Goal: Check status

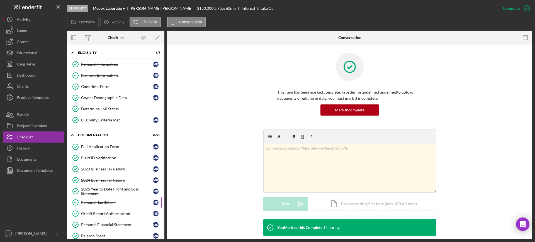
scroll to position [155, 0]
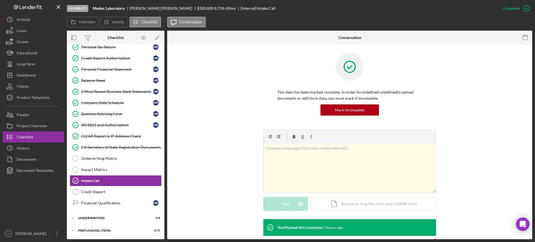
click at [253, 95] on div "This item has been marked complete. In order for undefined undefined to upload …" at bounding box center [349, 91] width 348 height 77
drag, startPoint x: 126, startPoint y: 7, endPoint x: 94, endPoint y: 8, distance: 31.5
click at [94, 8] on div "Medex Laboratory" at bounding box center [111, 8] width 37 height 4
copy b "Medex Laboratory"
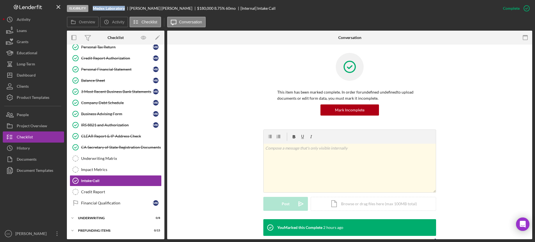
drag, startPoint x: 168, startPoint y: 8, endPoint x: 129, endPoint y: 8, distance: 38.7
click at [129, 8] on div "Medex Laboratory [PERSON_NAME] $180,000 $36,000 8.75 % 60 mo [Internal] Intake …" at bounding box center [184, 8] width 183 height 4
copy div "[PERSON_NAME]"
click at [111, 157] on div "Underwriting Matrix" at bounding box center [121, 158] width 80 height 4
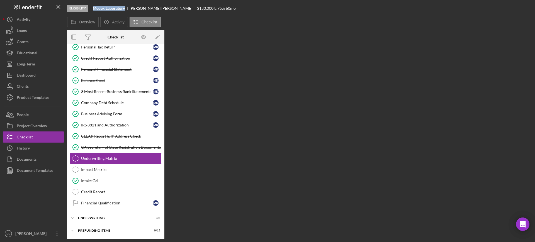
scroll to position [155, 0]
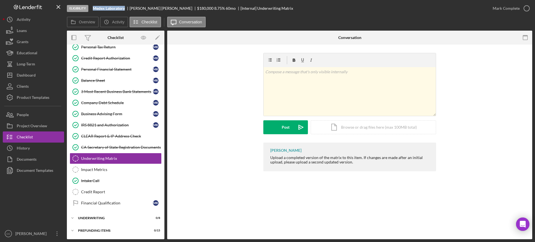
click at [220, 107] on div "v Color teal Color pink Remove color Add row above Add row below Add column bef…" at bounding box center [349, 98] width 348 height 90
click at [204, 92] on div "v Color teal Color pink Remove color Add row above Add row below Add column bef…" at bounding box center [349, 98] width 348 height 90
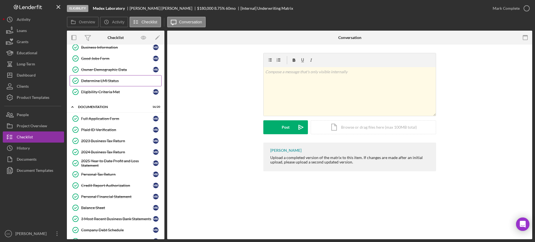
scroll to position [0, 0]
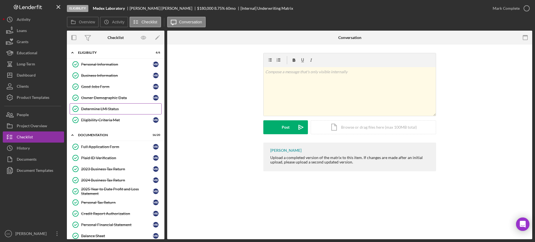
click at [98, 108] on div "Determine LMI Status" at bounding box center [121, 109] width 80 height 4
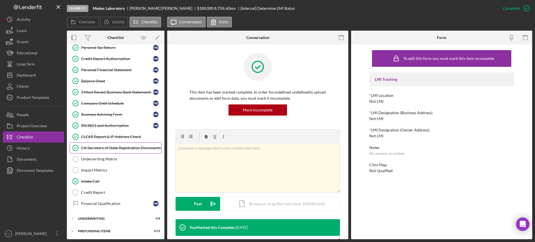
scroll to position [155, 0]
click at [111, 138] on link "CLEAR Report & IP Address Check CLEAR Report & IP Address Check" at bounding box center [116, 136] width 92 height 11
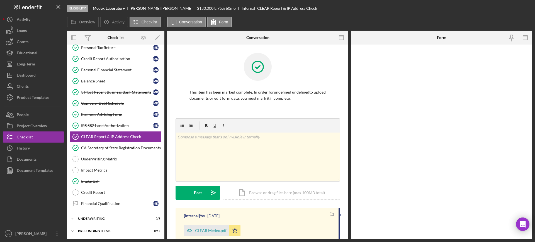
scroll to position [155, 0]
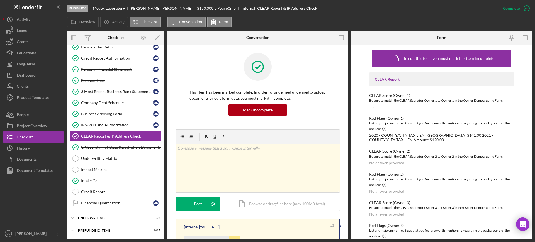
click at [139, 8] on div "[PERSON_NAME]" at bounding box center [162, 8] width 67 height 4
copy div "[PERSON_NAME]"
drag, startPoint x: 403, startPoint y: 140, endPoint x: 367, endPoint y: 135, distance: 36.2
click at [367, 135] on div "To edit this form you must mark this item incomplete CLEAR Report CLEAR Score (…" at bounding box center [441, 142] width 181 height 195
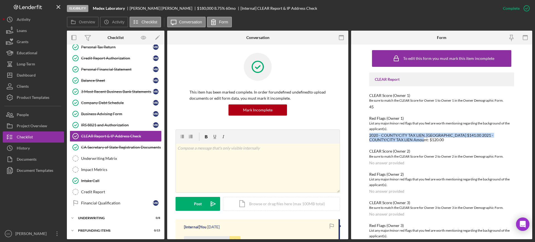
copy div "2020 - COUNTY/CITY TAX LIEN, [GEOGRAPHIC_DATA] $141.00 2021 - COUNTY/CITY TAX L…"
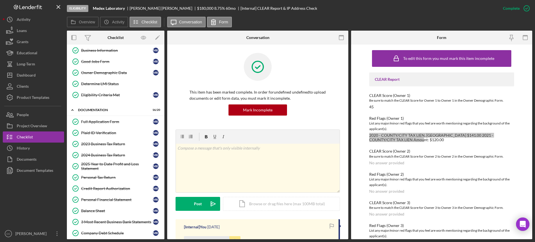
scroll to position [0, 0]
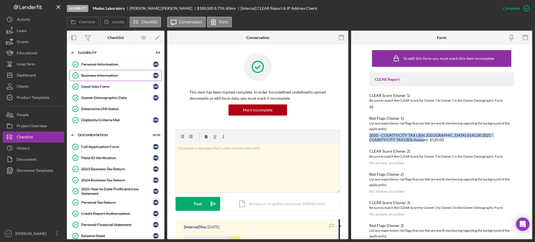
click at [105, 78] on link "Business Information Business Information M K" at bounding box center [116, 75] width 92 height 11
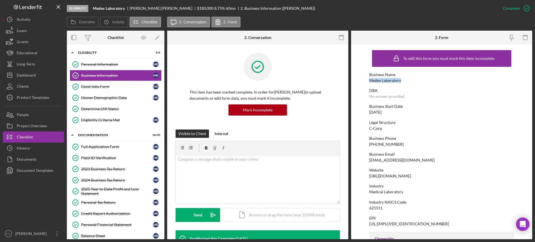
drag, startPoint x: 410, startPoint y: 81, endPoint x: 366, endPoint y: 81, distance: 44.5
click at [366, 81] on form "To edit this form you must mark this item incomplete Business Name Medex Labora…" at bounding box center [441, 142] width 181 height 195
copy div "Medex Laboratory"
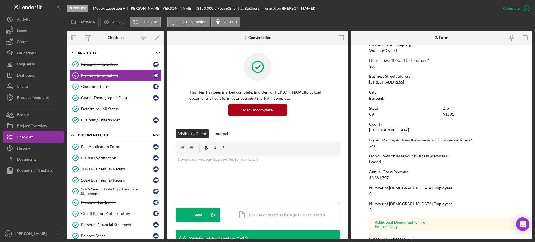
scroll to position [225, 0]
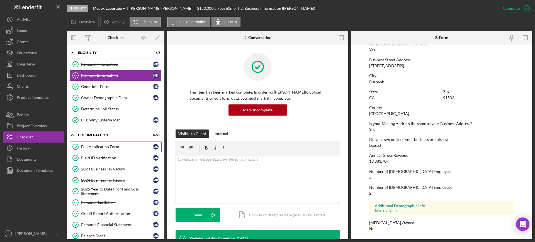
click at [101, 149] on link "Full Application Form Full Application Form M K" at bounding box center [116, 146] width 92 height 11
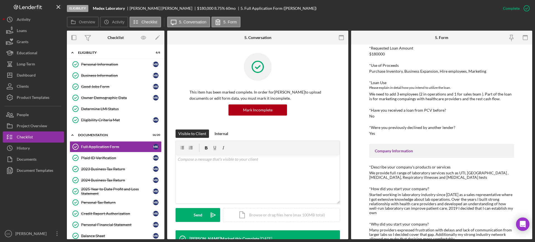
scroll to position [70, 0]
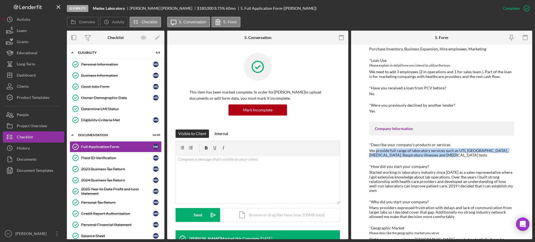
drag, startPoint x: 452, startPoint y: 155, endPoint x: 376, endPoint y: 151, distance: 76.1
click at [376, 151] on div "We provide full range of laboratory services such as UTI, [GEOGRAPHIC_DATA] , […" at bounding box center [441, 152] width 145 height 9
copy div "provide full range of laboratory services such as UTI, [GEOGRAPHIC_DATA] , [MED…"
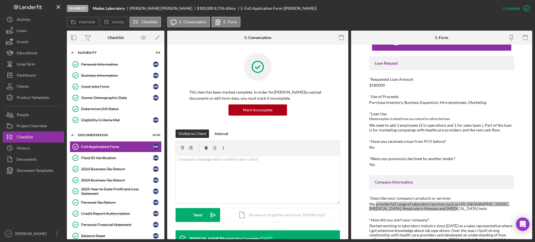
scroll to position [0, 0]
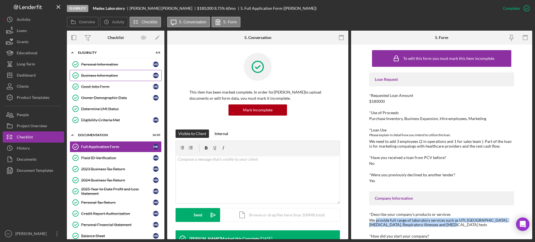
click at [115, 77] on div "Business Information" at bounding box center [117, 75] width 72 height 4
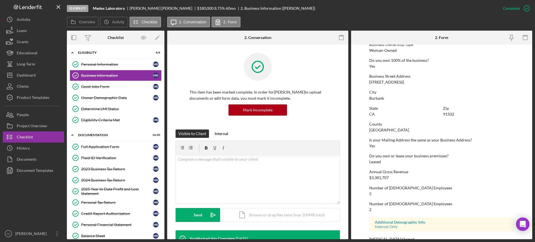
scroll to position [225, 0]
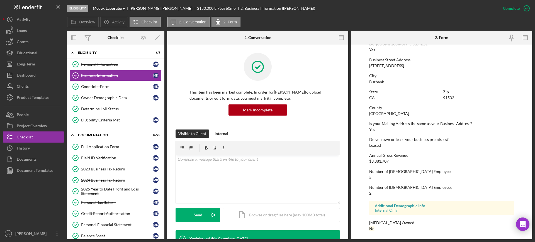
drag, startPoint x: 96, startPoint y: 85, endPoint x: 189, endPoint y: 99, distance: 94.0
click at [96, 85] on div "Good Jobs Form" at bounding box center [117, 86] width 72 height 4
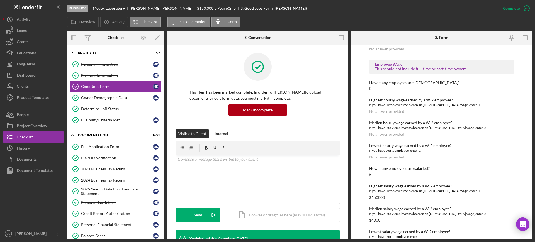
scroll to position [734, 0]
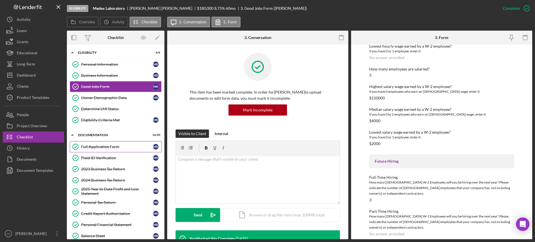
drag, startPoint x: 103, startPoint y: 147, endPoint x: 119, endPoint y: 146, distance: 15.9
click at [103, 147] on div "Full Application Form" at bounding box center [117, 146] width 72 height 4
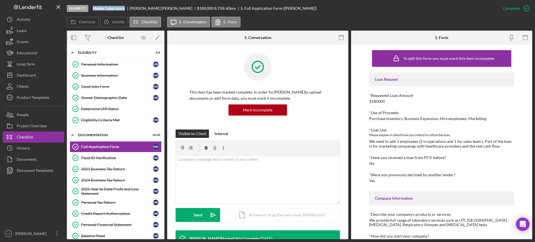
drag, startPoint x: 126, startPoint y: 9, endPoint x: 93, endPoint y: 8, distance: 33.4
click at [93, 8] on div "Eligibility Medex Laboratory [PERSON_NAME] $180,000 $36,000 8.75 % 60 mo 5. Ful…" at bounding box center [282, 8] width 430 height 17
copy b "Medex Laboratory"
click at [106, 62] on div "Personal Information" at bounding box center [117, 64] width 72 height 4
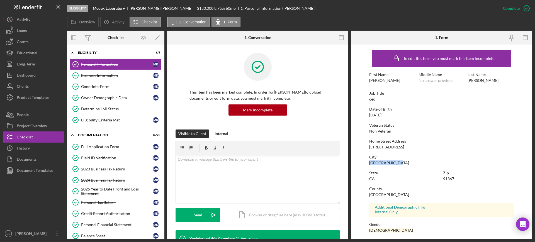
drag, startPoint x: 402, startPoint y: 162, endPoint x: 400, endPoint y: 147, distance: 15.2
click at [370, 163] on div "City [GEOGRAPHIC_DATA]" at bounding box center [441, 160] width 145 height 10
drag, startPoint x: 402, startPoint y: 143, endPoint x: 393, endPoint y: 147, distance: 9.8
click at [393, 147] on div "Home Street Address [STREET_ADDRESS]" at bounding box center [441, 144] width 145 height 10
click at [393, 148] on div "[STREET_ADDRESS]" at bounding box center [386, 147] width 35 height 4
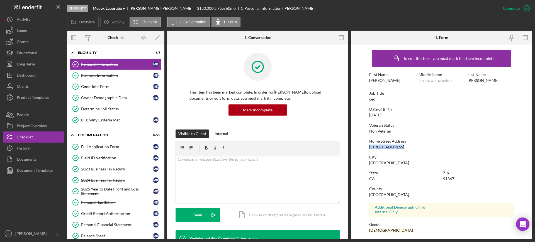
drag, startPoint x: 402, startPoint y: 147, endPoint x: 367, endPoint y: 149, distance: 35.1
click at [367, 149] on form "To edit this form you must mark this item incomplete First Name [PERSON_NAME] M…" at bounding box center [441, 142] width 181 height 195
copy div "[STREET_ADDRESS]"
